Goal: Find specific page/section: Find specific page/section

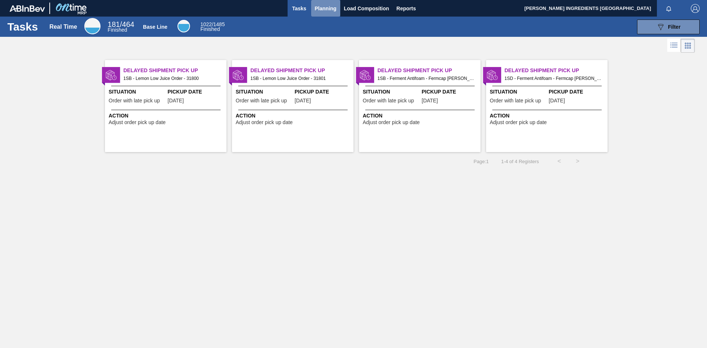
click at [324, 9] on span "Planning" at bounding box center [326, 8] width 22 height 9
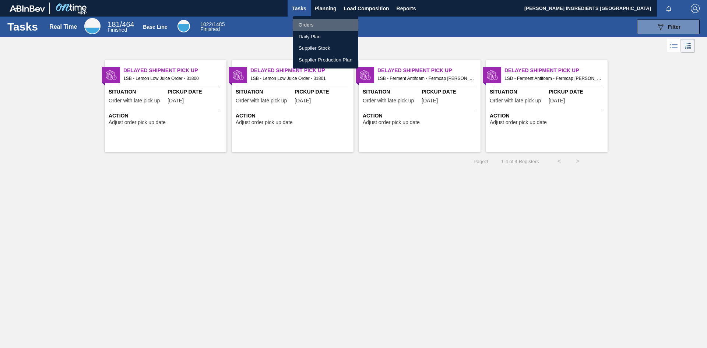
click at [308, 23] on li "Orders" at bounding box center [326, 25] width 66 height 12
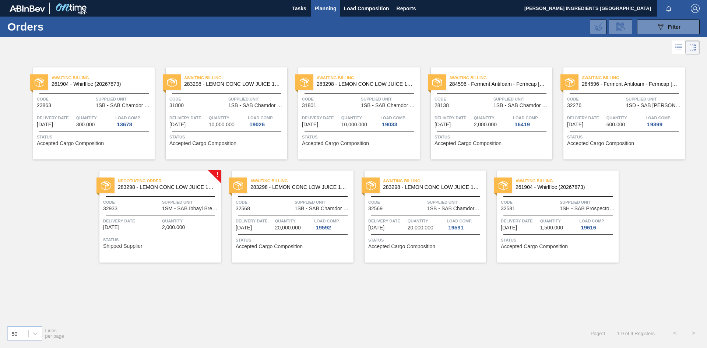
click at [164, 204] on span "Supplied Unit" at bounding box center [190, 202] width 57 height 7
